Goal: Transaction & Acquisition: Purchase product/service

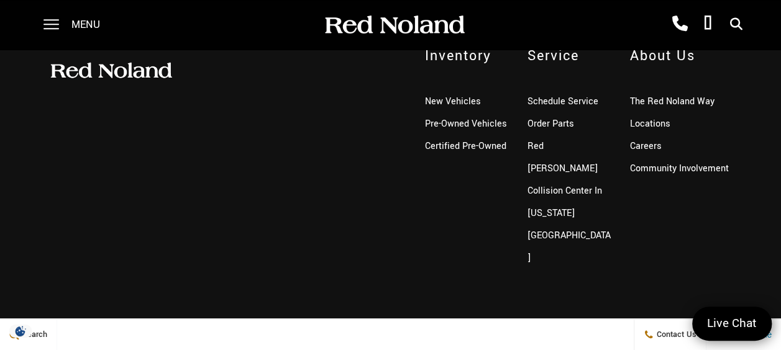
scroll to position [702, 0]
click at [471, 128] on link "Pre-Owned Vehicles" at bounding box center [465, 123] width 82 height 13
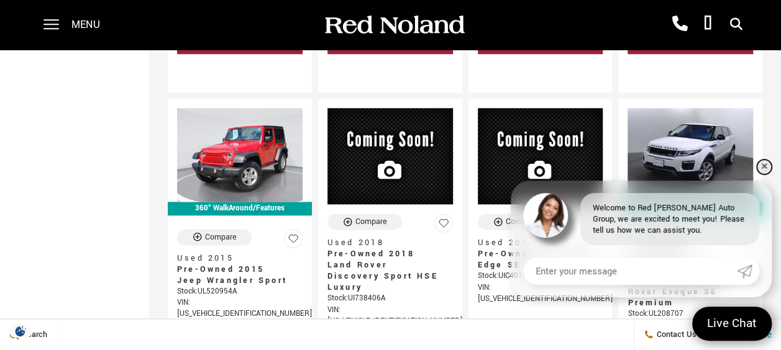
scroll to position [682, 0]
click at [764, 167] on link "✕" at bounding box center [764, 167] width 15 height 15
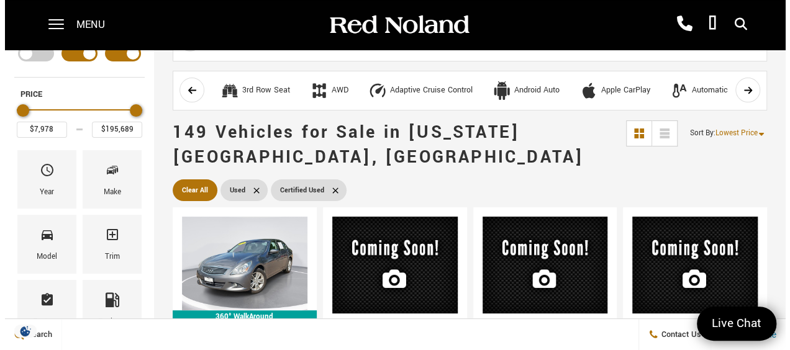
scroll to position [0, 0]
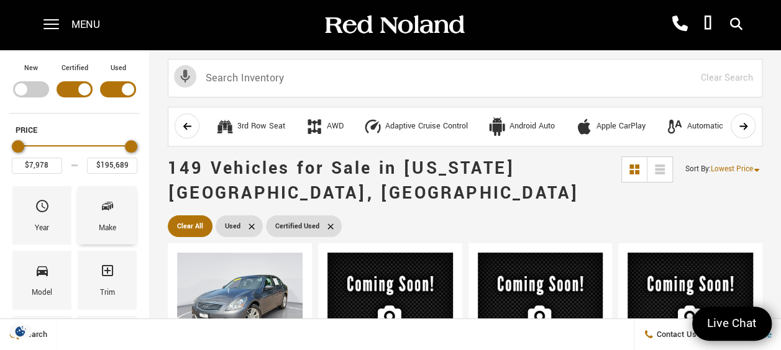
click at [100, 216] on span "Make" at bounding box center [107, 209] width 15 height 26
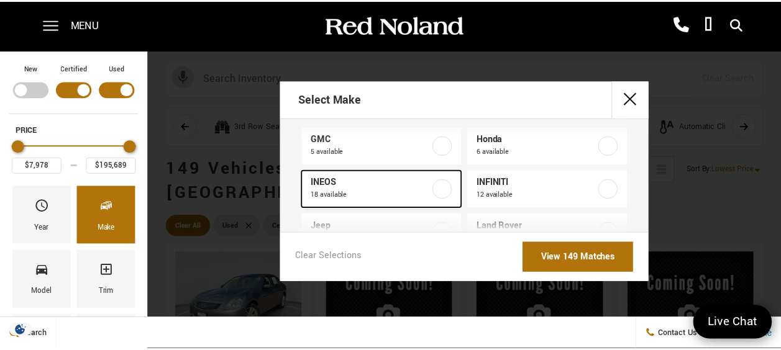
scroll to position [186, 0]
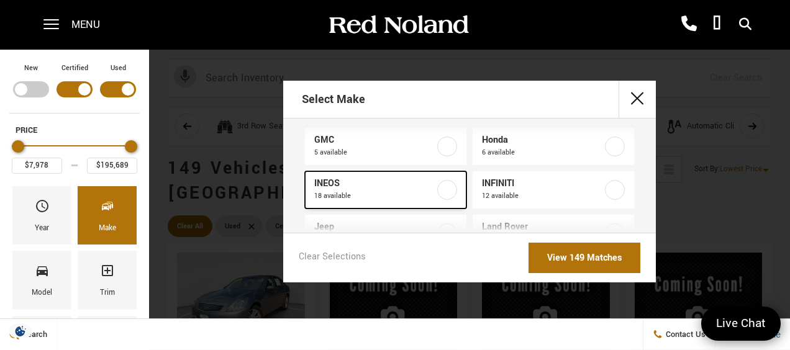
click at [346, 195] on span "18 available" at bounding box center [375, 196] width 122 height 12
type input "$70,678"
type input "$92,688"
checkbox input "true"
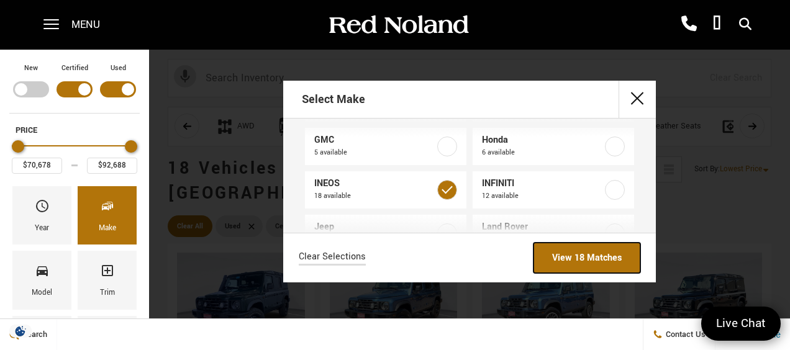
click at [586, 263] on link "View 18 Matches" at bounding box center [587, 258] width 107 height 30
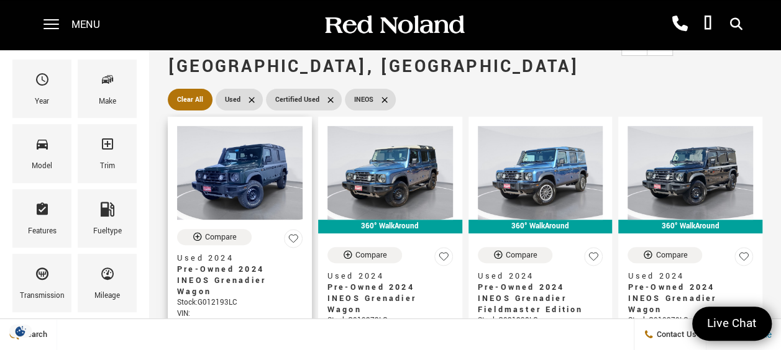
scroll to position [126, 0]
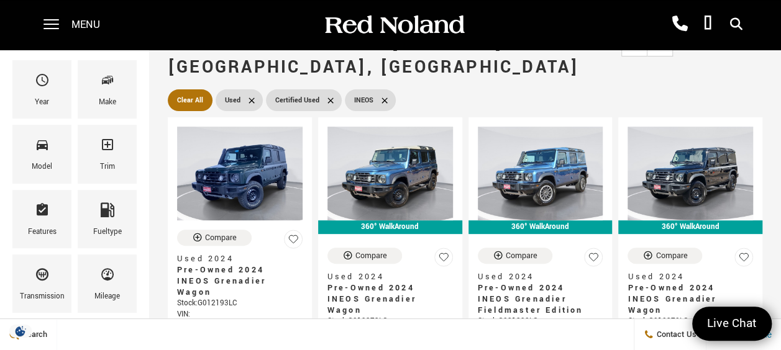
click at [306, 93] on span "Certified Used" at bounding box center [297, 101] width 44 height 16
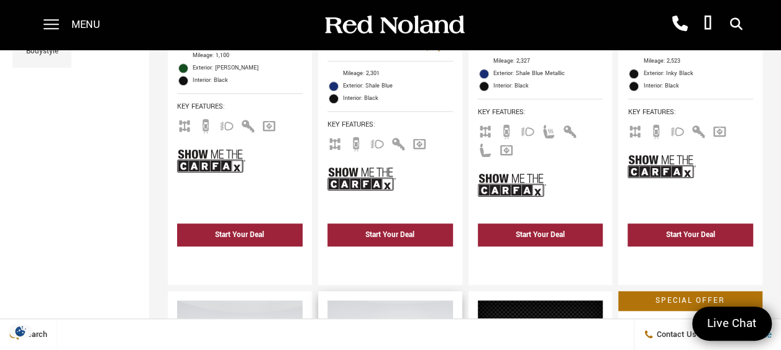
scroll to position [495, 0]
